Goal: Task Accomplishment & Management: Manage account settings

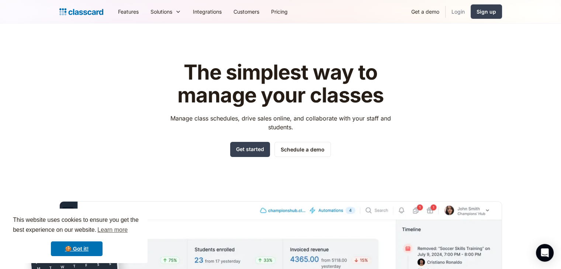
click at [458, 12] on link "Login" at bounding box center [458, 11] width 25 height 17
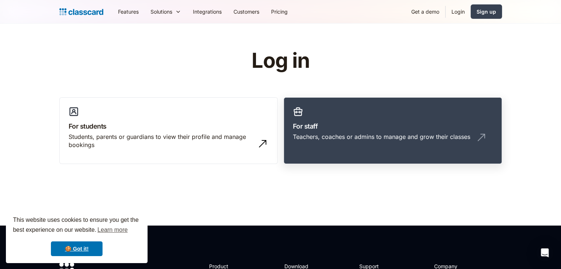
click at [353, 120] on link "For staff Teachers, coaches or admins to manage and grow their classes" at bounding box center [393, 130] width 218 height 67
